Goal: Share content: Share content

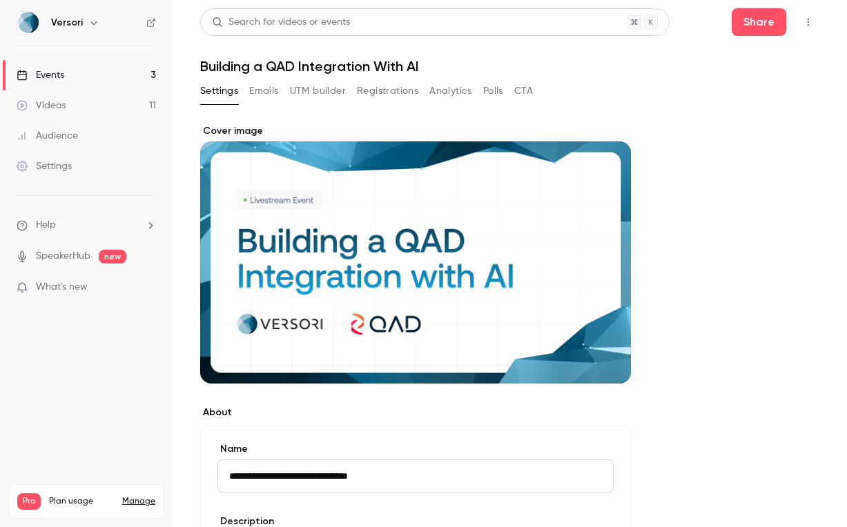
click at [116, 74] on link "Events 3" at bounding box center [86, 75] width 173 height 30
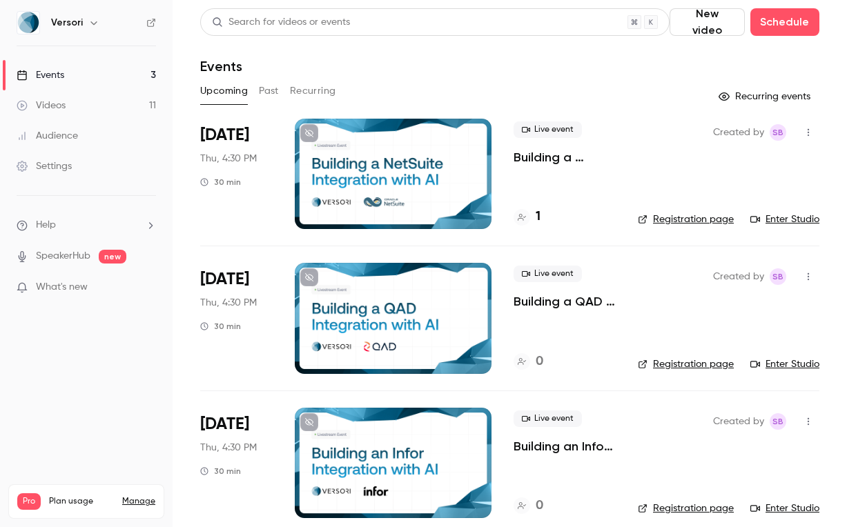
click at [813, 275] on icon "button" at bounding box center [808, 277] width 11 height 10
click at [728, 313] on div "Share" at bounding box center [755, 312] width 105 height 14
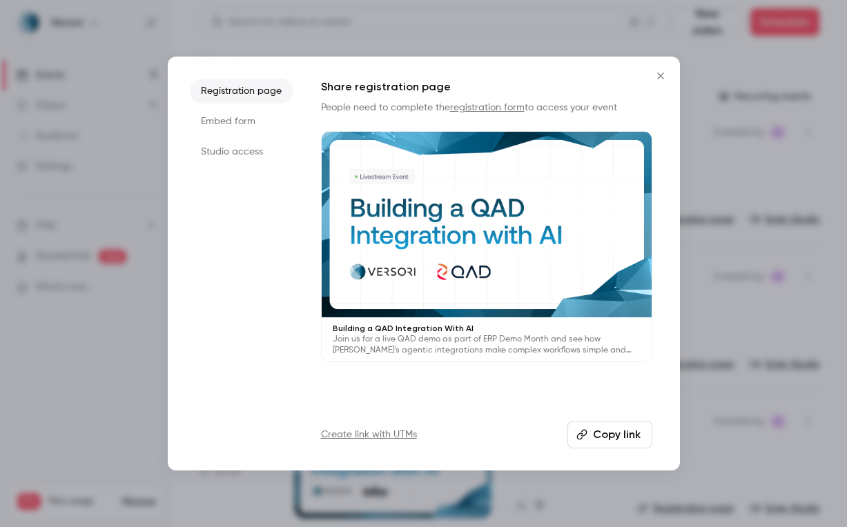
click at [600, 434] on button "Copy link" at bounding box center [609, 435] width 85 height 28
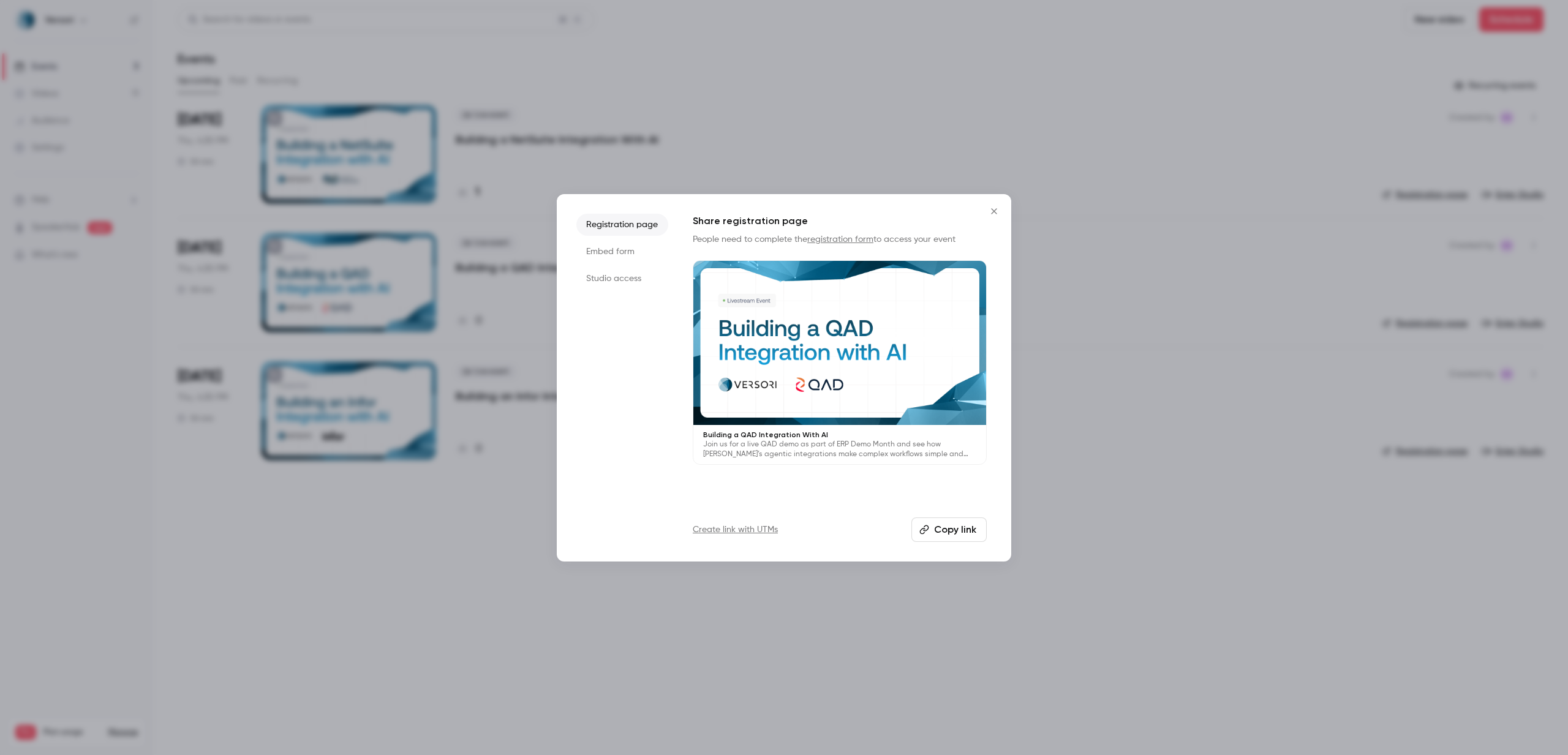
click at [749, 111] on div at bounding box center [784, 377] width 1568 height 755
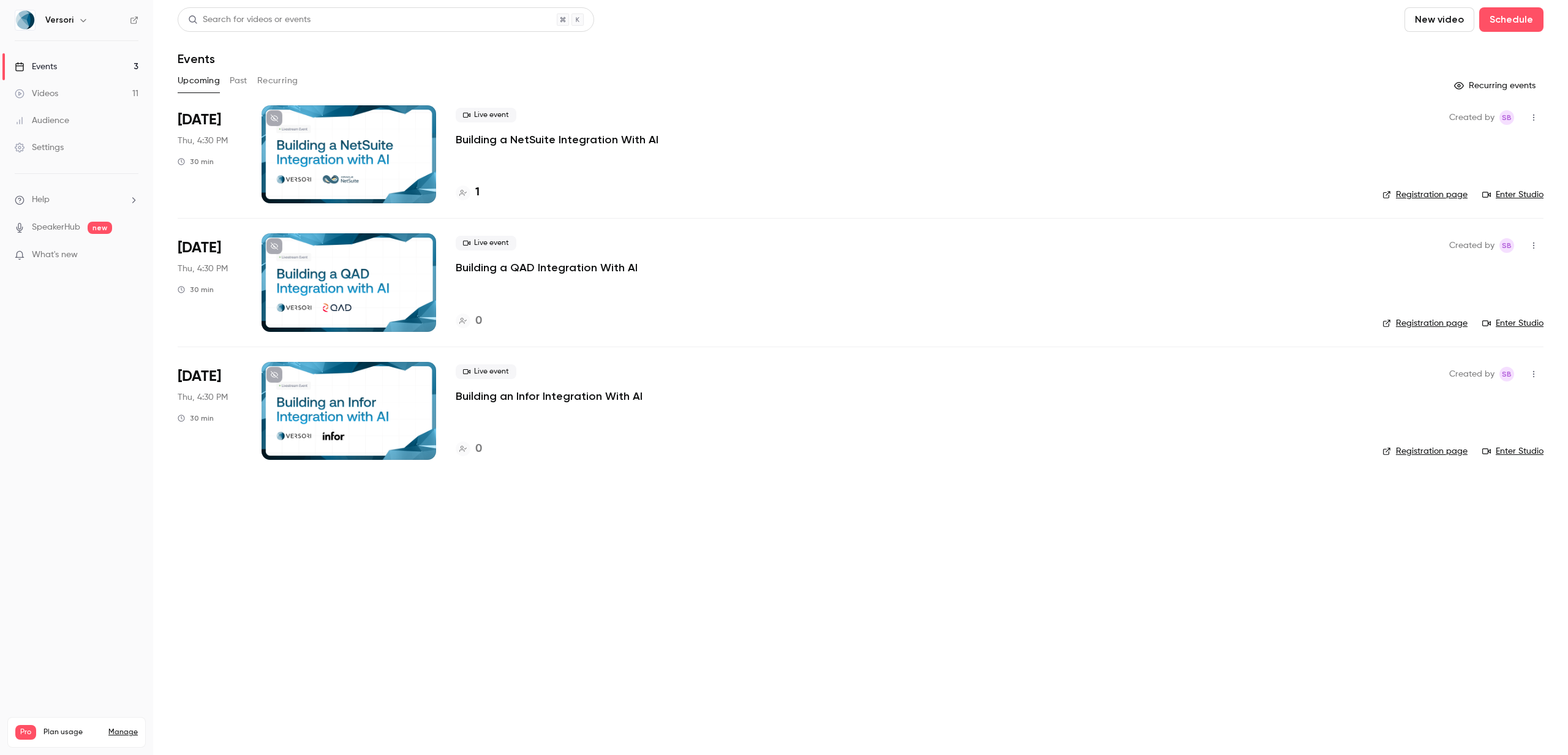
click at [56, 92] on div "Videos" at bounding box center [36, 94] width 43 height 12
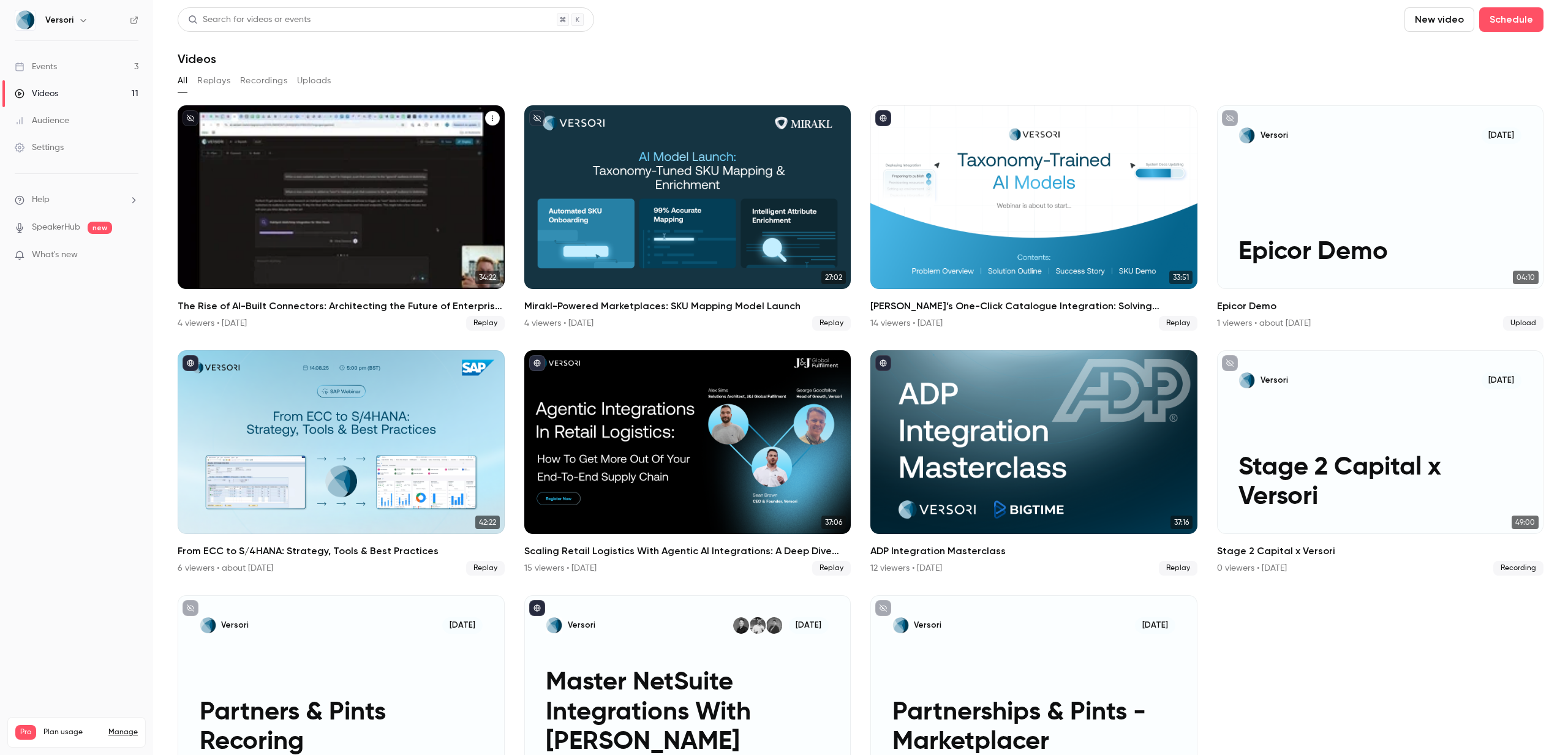
click at [437, 305] on h2 "The Rise of AI-Built Connectors: Architecting the Future of Enterprise Integrat…" at bounding box center [341, 306] width 327 height 15
